Goal: Task Accomplishment & Management: Manage account settings

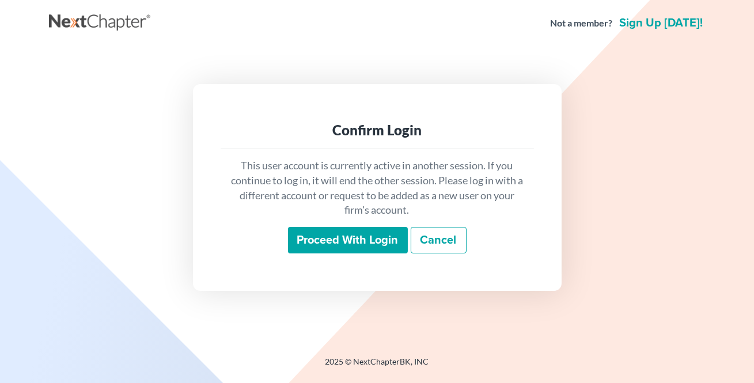
click at [346, 242] on input "Proceed with login" at bounding box center [348, 240] width 120 height 26
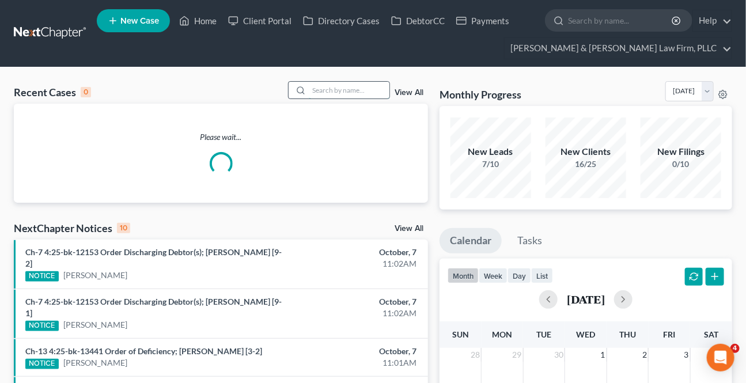
click at [309, 85] on input "search" at bounding box center [349, 90] width 81 height 17
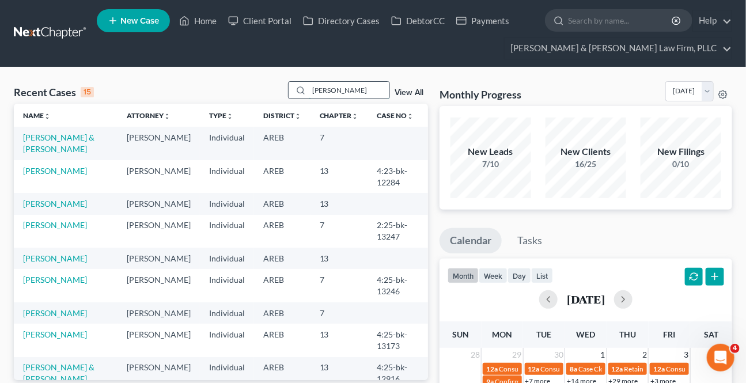
type input "[PERSON_NAME]"
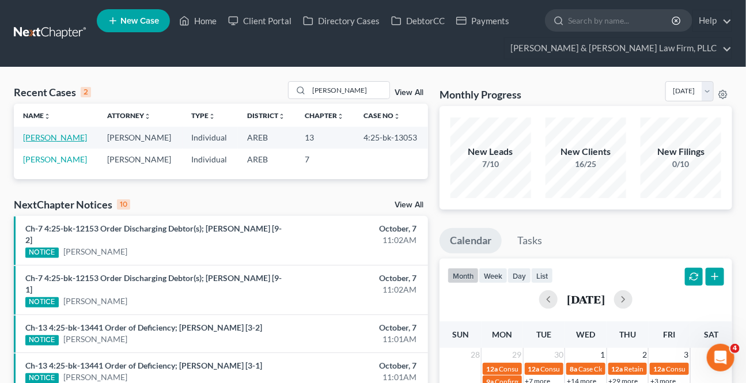
click at [78, 140] on link "[PERSON_NAME]" at bounding box center [55, 137] width 64 height 10
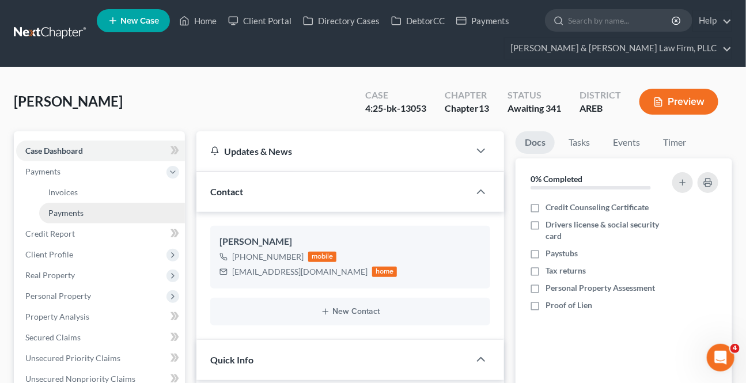
click at [56, 209] on span "Payments" at bounding box center [65, 213] width 35 height 10
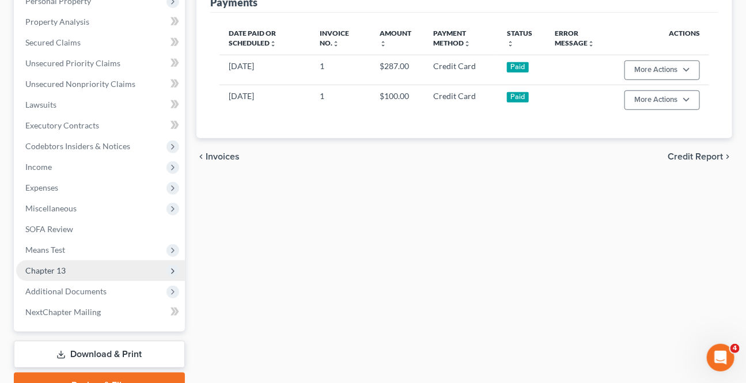
scroll to position [314, 0]
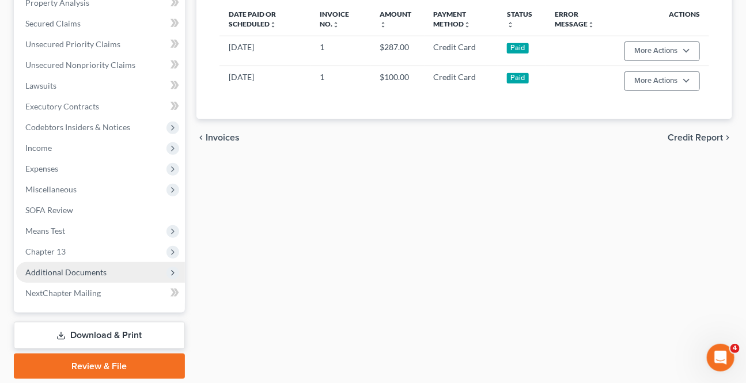
click at [70, 270] on span "Additional Documents" at bounding box center [65, 272] width 81 height 10
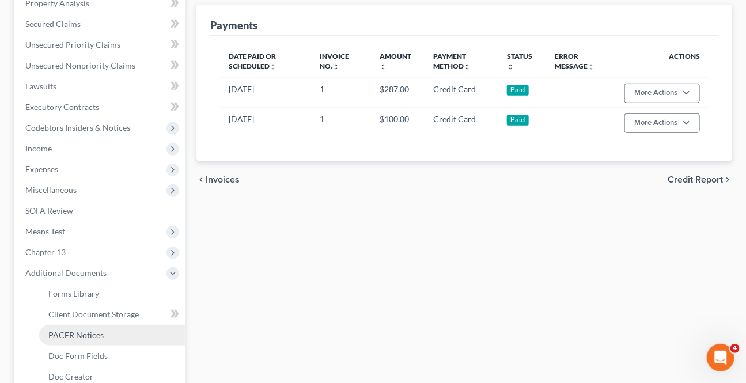
click at [69, 338] on span "PACER Notices" at bounding box center [75, 335] width 55 height 10
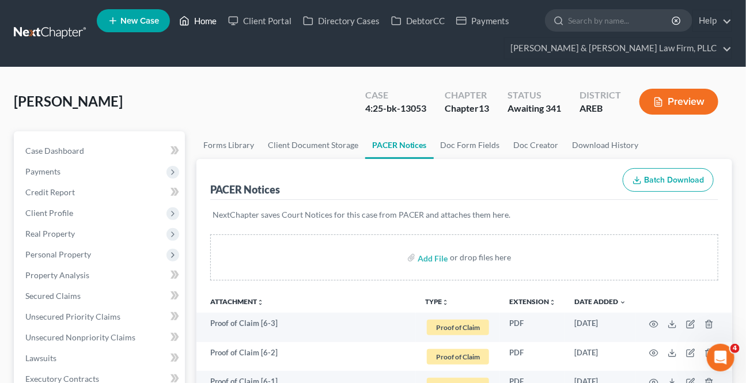
click at [195, 20] on link "Home" at bounding box center [197, 20] width 49 height 21
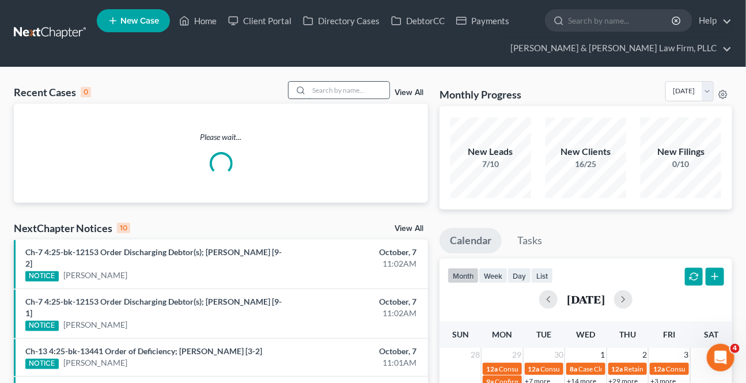
click at [340, 97] on input "search" at bounding box center [349, 90] width 81 height 17
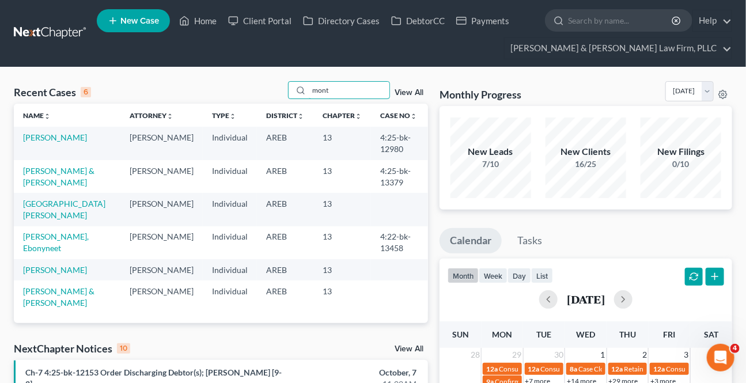
type input "mont"
click at [53, 142] on td "[PERSON_NAME]" at bounding box center [67, 143] width 107 height 33
click at [53, 141] on link "[PERSON_NAME]" at bounding box center [55, 137] width 64 height 10
select select "0"
select select "2"
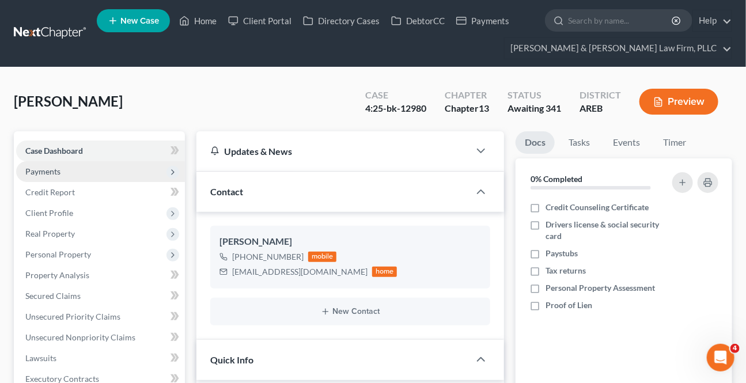
click at [51, 164] on span "Payments" at bounding box center [100, 171] width 169 height 21
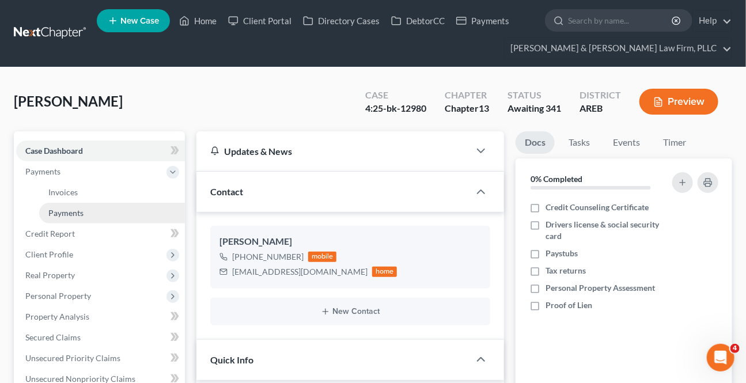
click at [59, 212] on span "Payments" at bounding box center [65, 213] width 35 height 10
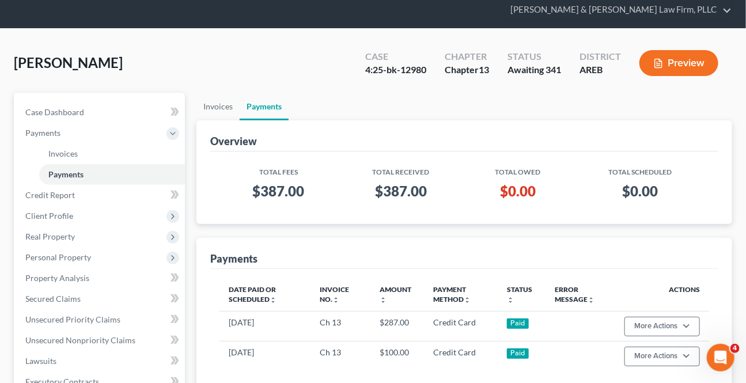
scroll to position [104, 0]
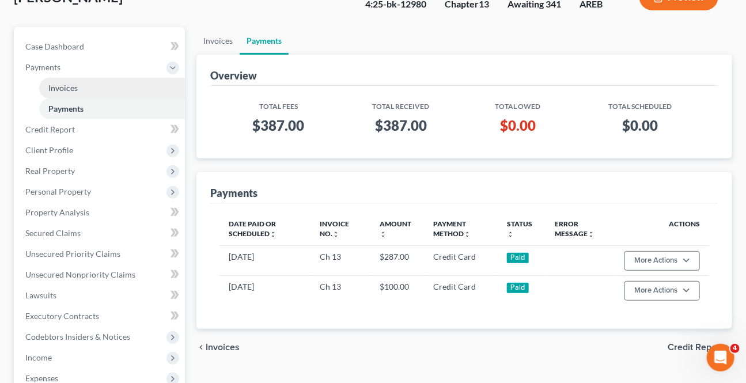
click at [59, 92] on link "Invoices" at bounding box center [112, 88] width 146 height 21
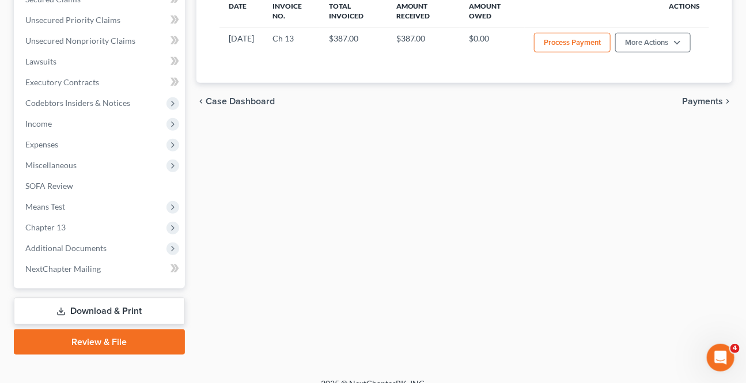
scroll to position [90, 0]
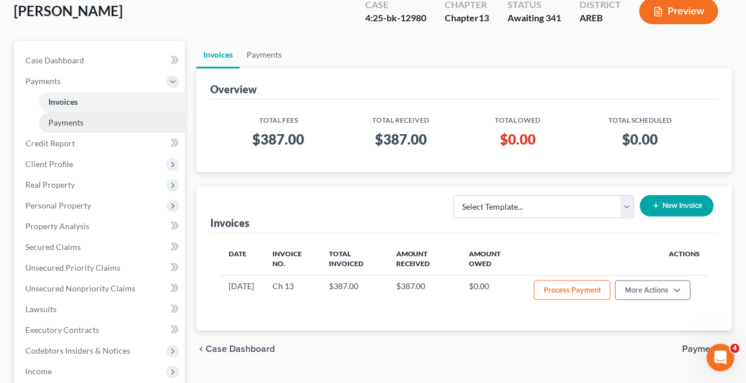
click at [77, 115] on link "Payments" at bounding box center [112, 122] width 146 height 21
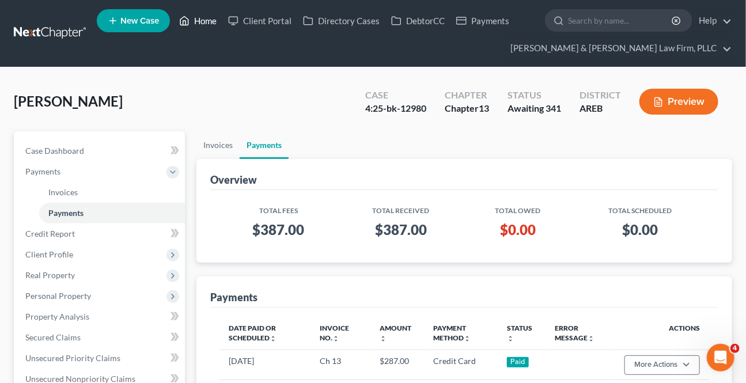
click at [192, 22] on link "Home" at bounding box center [197, 20] width 49 height 21
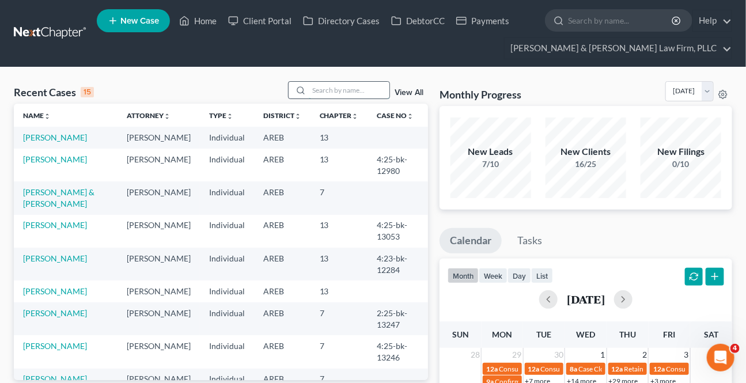
click at [323, 93] on input "search" at bounding box center [349, 90] width 81 height 17
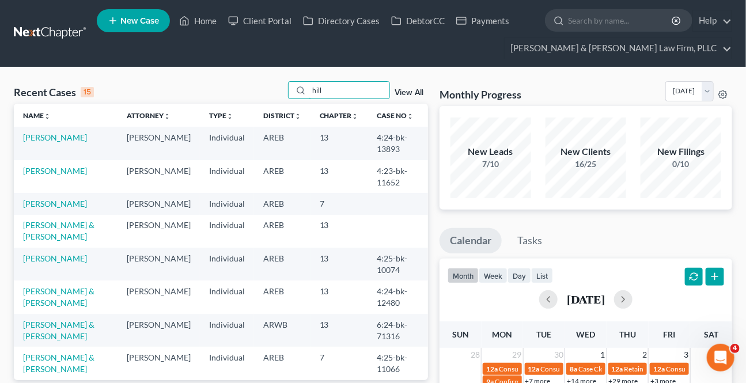
type input "hill"
click at [38, 134] on link "[PERSON_NAME]" at bounding box center [55, 137] width 64 height 10
select select "2"
select select "6"
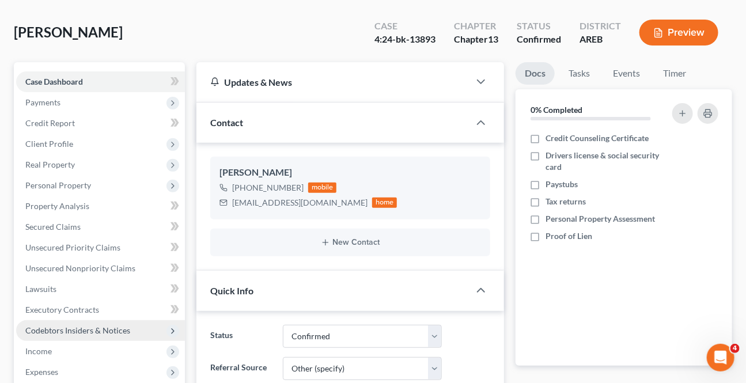
scroll to position [209, 0]
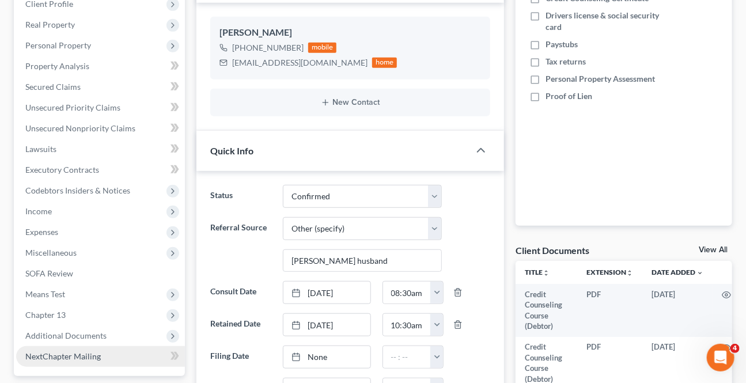
drag, startPoint x: 81, startPoint y: 332, endPoint x: 90, endPoint y: 350, distance: 19.3
click at [81, 332] on span "Additional Documents" at bounding box center [65, 336] width 81 height 10
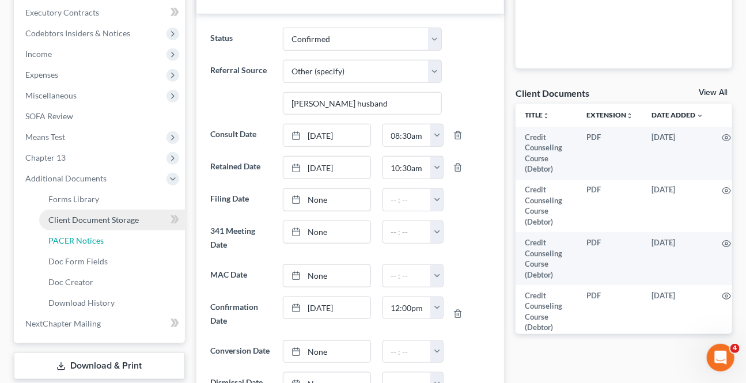
drag, startPoint x: 93, startPoint y: 240, endPoint x: 155, endPoint y: 225, distance: 64.5
click at [92, 240] on span "PACER Notices" at bounding box center [75, 241] width 55 height 10
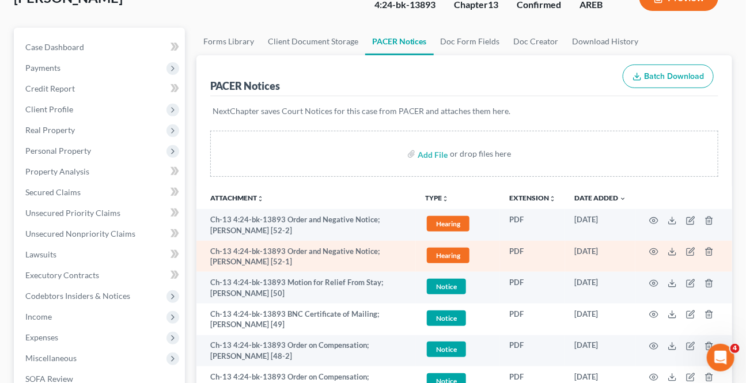
scroll to position [104, 0]
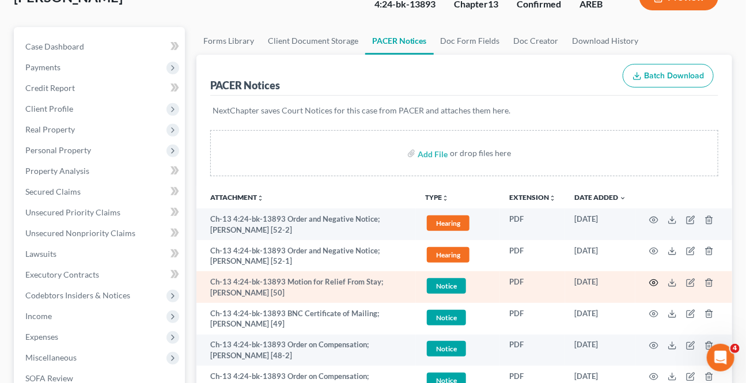
click at [651, 282] on icon "button" at bounding box center [653, 282] width 9 height 9
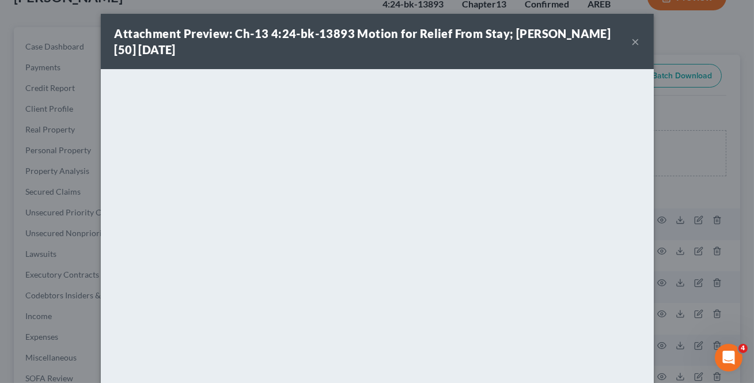
click at [632, 42] on button "×" at bounding box center [636, 42] width 8 height 14
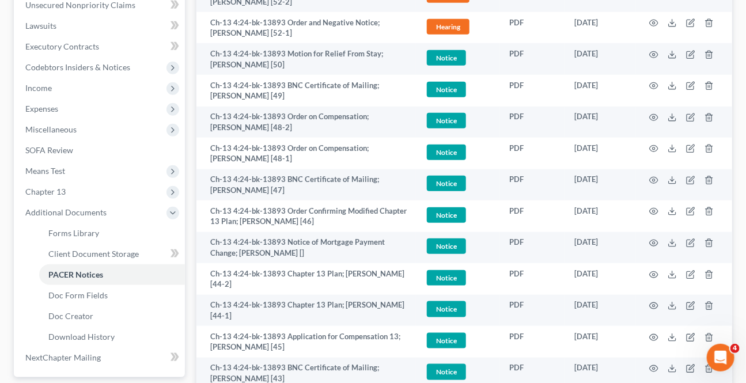
scroll to position [126, 0]
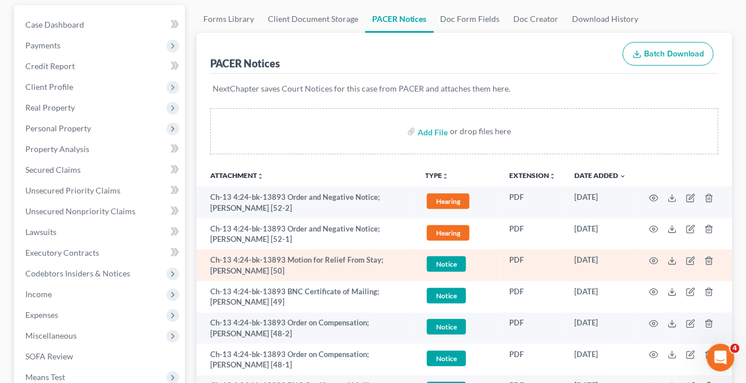
click at [647, 260] on td at bounding box center [683, 265] width 97 height 32
click at [653, 260] on circle "button" at bounding box center [654, 261] width 2 height 2
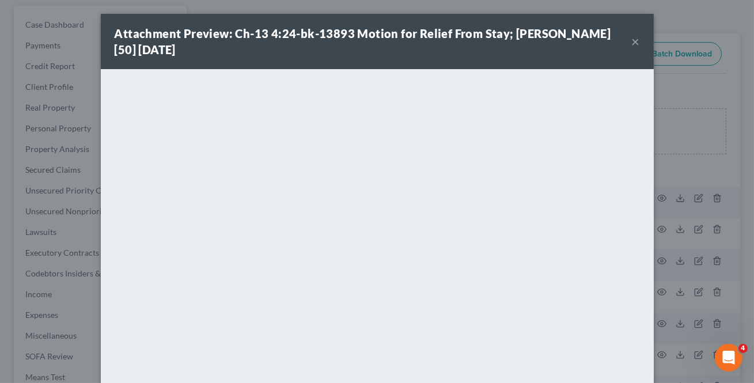
click at [632, 37] on button "×" at bounding box center [636, 42] width 8 height 14
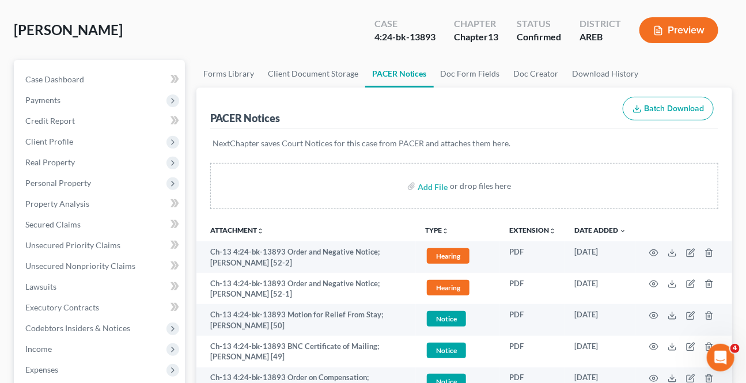
scroll to position [0, 0]
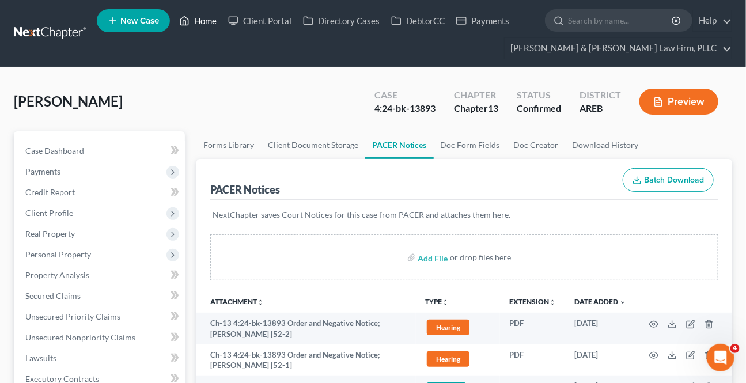
click at [194, 20] on link "Home" at bounding box center [197, 20] width 49 height 21
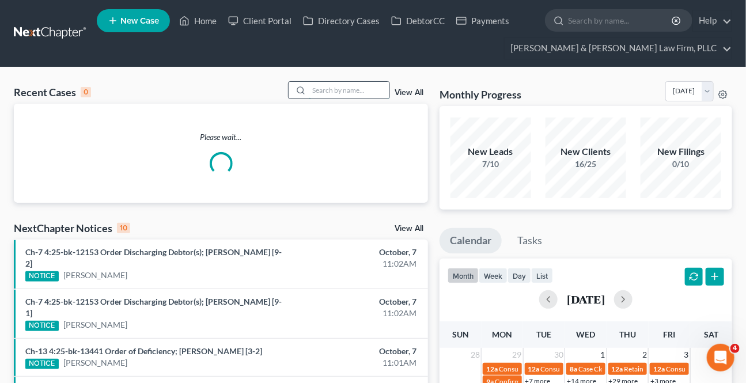
click at [317, 88] on input "search" at bounding box center [349, 90] width 81 height 17
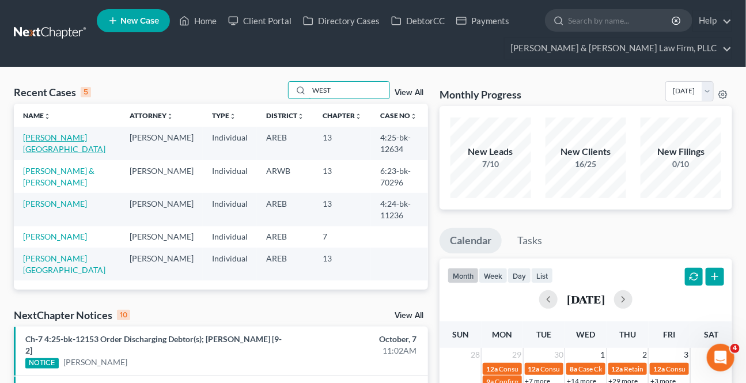
type input "WEST"
click at [54, 138] on link "[PERSON_NAME][GEOGRAPHIC_DATA]" at bounding box center [64, 142] width 82 height 21
select select "4"
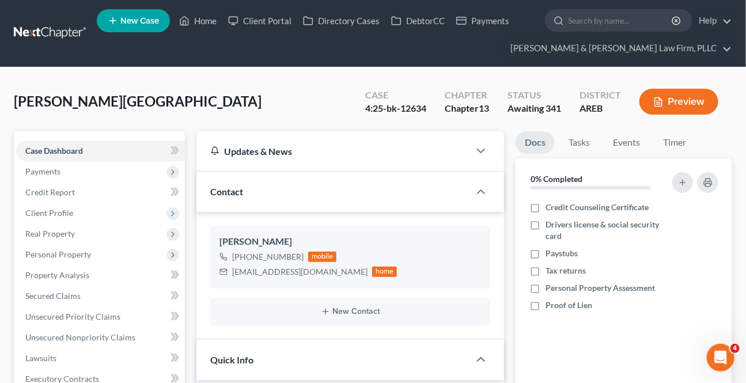
scroll to position [419, 0]
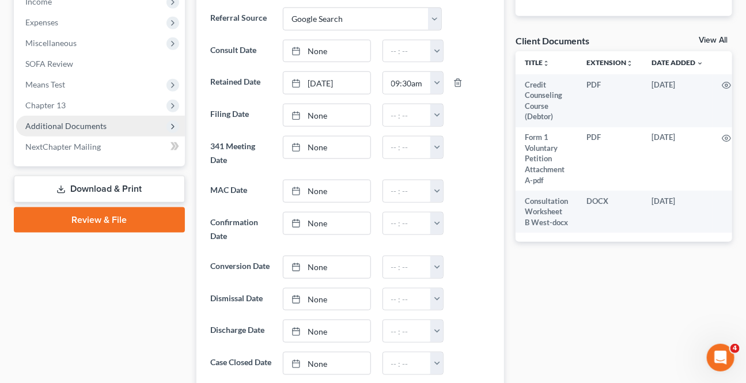
click at [79, 117] on span "Additional Documents" at bounding box center [100, 126] width 169 height 21
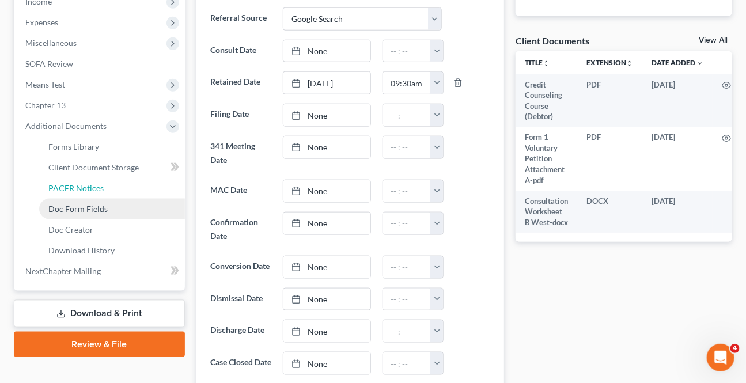
drag, startPoint x: 78, startPoint y: 187, endPoint x: 86, endPoint y: 200, distance: 16.3
click at [78, 186] on span "PACER Notices" at bounding box center [75, 188] width 55 height 10
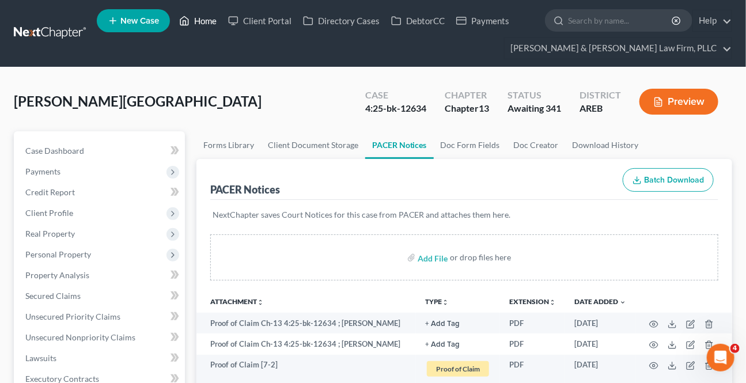
click at [218, 22] on link "Home" at bounding box center [197, 20] width 49 height 21
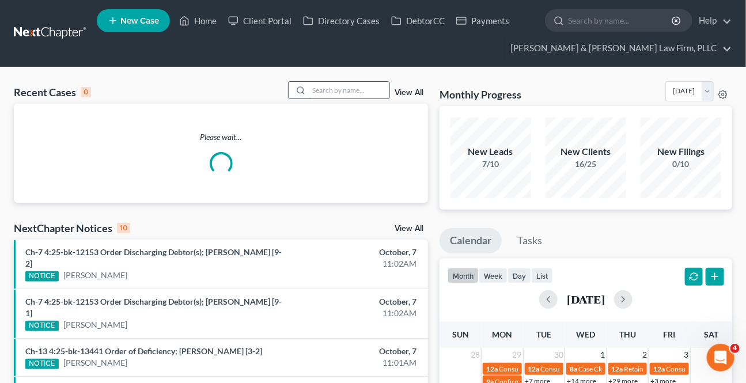
click at [334, 94] on input "search" at bounding box center [349, 90] width 81 height 17
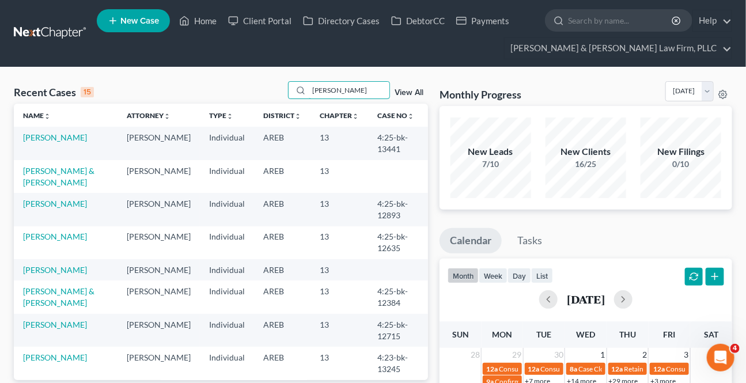
type input "[PERSON_NAME]"
click at [47, 131] on td "[PERSON_NAME]" at bounding box center [66, 143] width 104 height 33
click at [43, 138] on link "[PERSON_NAME]" at bounding box center [55, 137] width 64 height 10
select select "4"
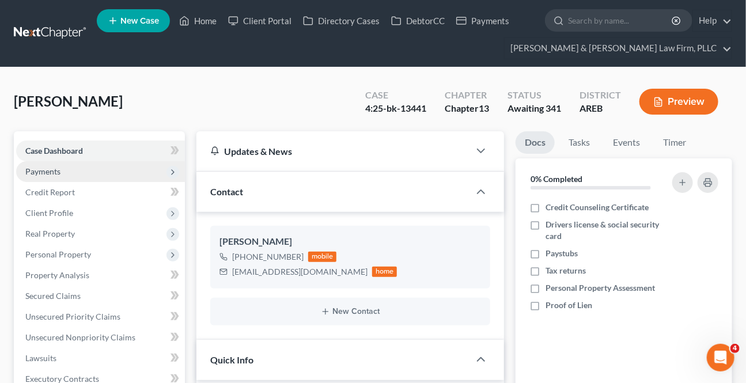
click at [50, 166] on span "Payments" at bounding box center [42, 171] width 35 height 10
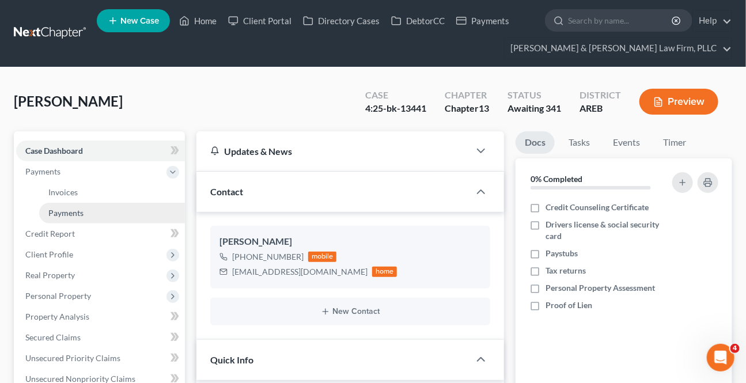
click at [65, 203] on link "Payments" at bounding box center [112, 213] width 146 height 21
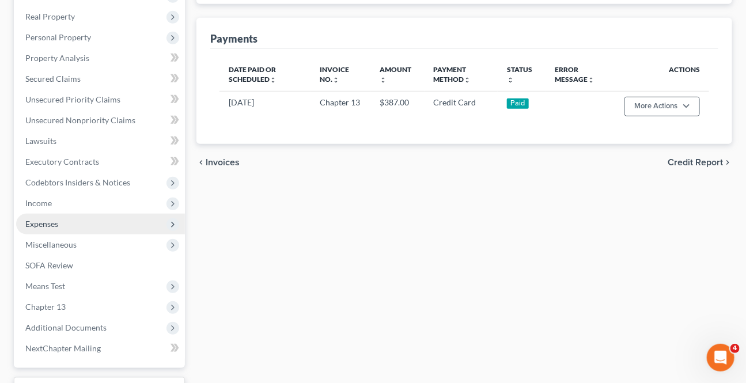
scroll to position [261, 0]
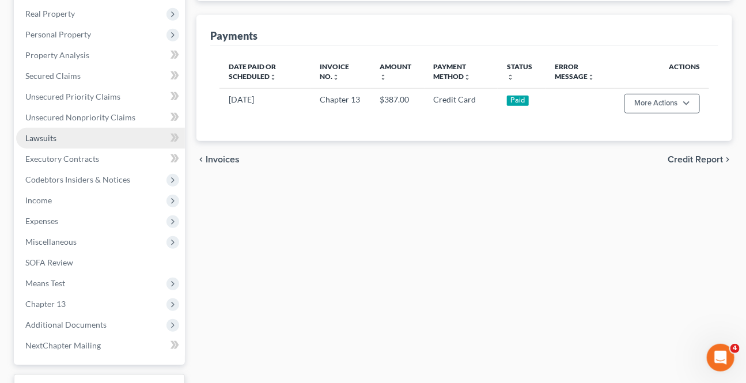
click at [38, 134] on span "Lawsuits" at bounding box center [40, 138] width 31 height 10
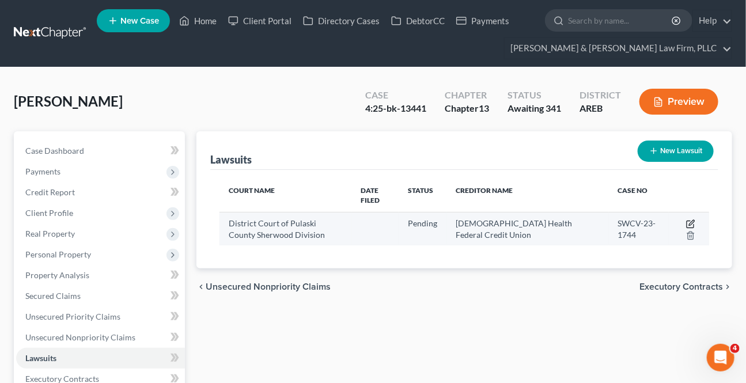
click at [691, 222] on icon "button" at bounding box center [690, 223] width 9 height 9
select select "2"
select select "0"
select select "1"
select select "2"
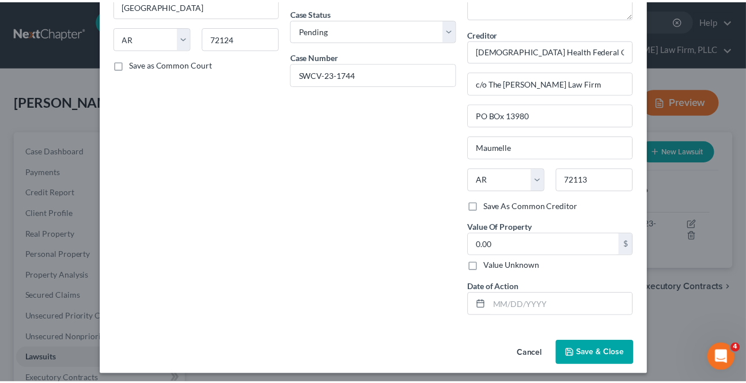
scroll to position [139, 0]
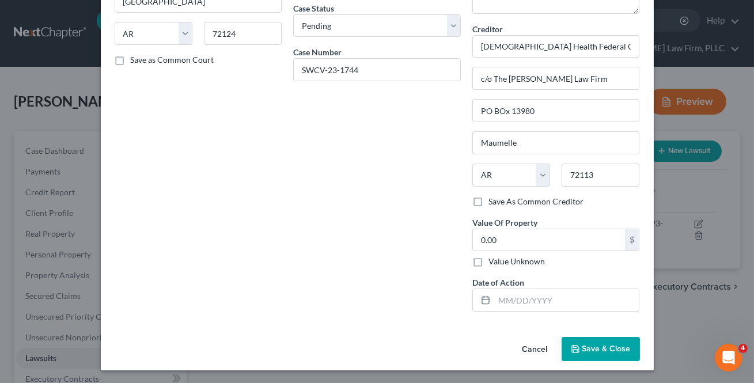
click at [597, 350] on span "Save & Close" at bounding box center [606, 349] width 48 height 10
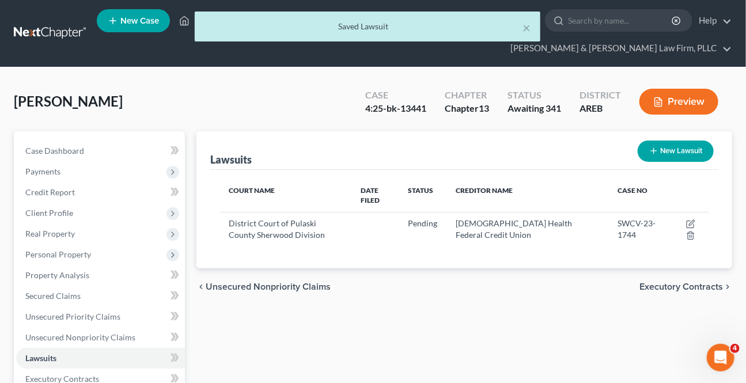
click at [243, 116] on div "[PERSON_NAME] Upgraded Case 4:25-bk-13441 Chapter Chapter 13 Status Awaiting 34…" at bounding box center [373, 106] width 718 height 50
click at [181, 18] on div "× Saved Lawsuit" at bounding box center [367, 30] width 746 height 36
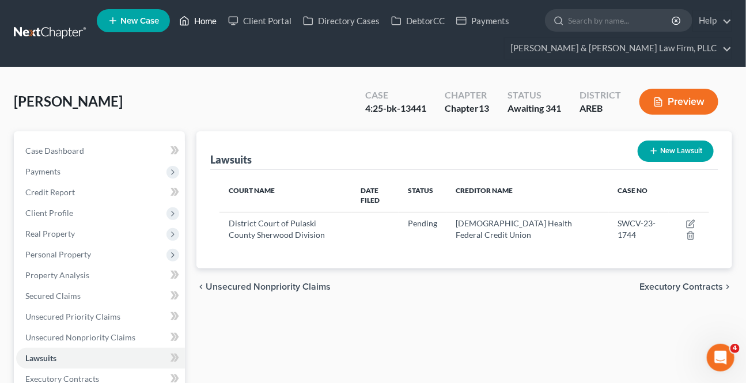
drag, startPoint x: 204, startPoint y: 22, endPoint x: 192, endPoint y: 39, distance: 20.6
click at [204, 22] on link "Home" at bounding box center [197, 20] width 49 height 21
